Goal: Transaction & Acquisition: Purchase product/service

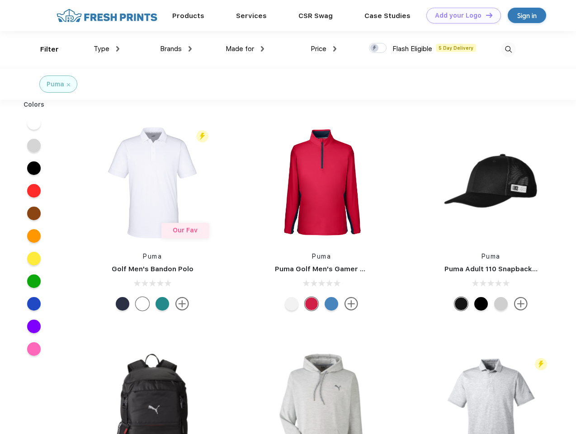
scroll to position [0, 0]
click at [460, 15] on link "Add your Logo Design Tool" at bounding box center [464, 16] width 75 height 16
click at [0, 0] on div "Design Tool" at bounding box center [0, 0] width 0 height 0
click at [485, 15] on link "Add your Logo Design Tool" at bounding box center [464, 16] width 75 height 16
click at [43, 49] on div "Filter" at bounding box center [49, 49] width 19 height 10
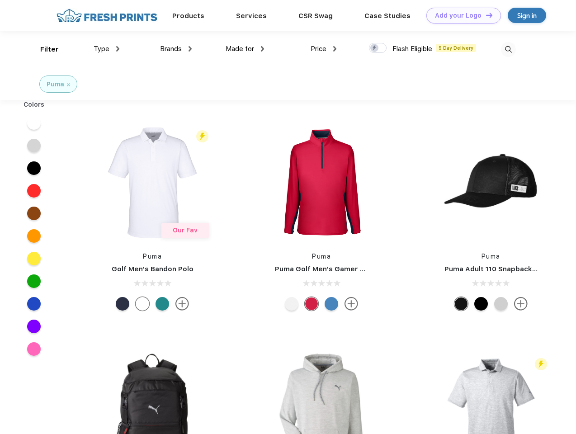
click at [107, 49] on span "Type" at bounding box center [102, 49] width 16 height 8
click at [176, 49] on span "Brands" at bounding box center [171, 49] width 22 height 8
click at [245, 49] on span "Made for" at bounding box center [240, 49] width 28 height 8
click at [324, 49] on span "Price" at bounding box center [319, 49] width 16 height 8
click at [378, 48] on div at bounding box center [378, 48] width 18 height 10
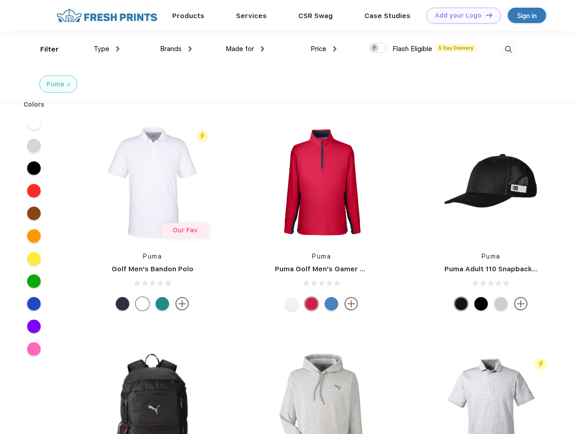
click at [375, 48] on input "checkbox" at bounding box center [372, 46] width 6 height 6
click at [508, 49] on img at bounding box center [508, 49] width 15 height 15
